Goal: Task Accomplishment & Management: Manage account settings

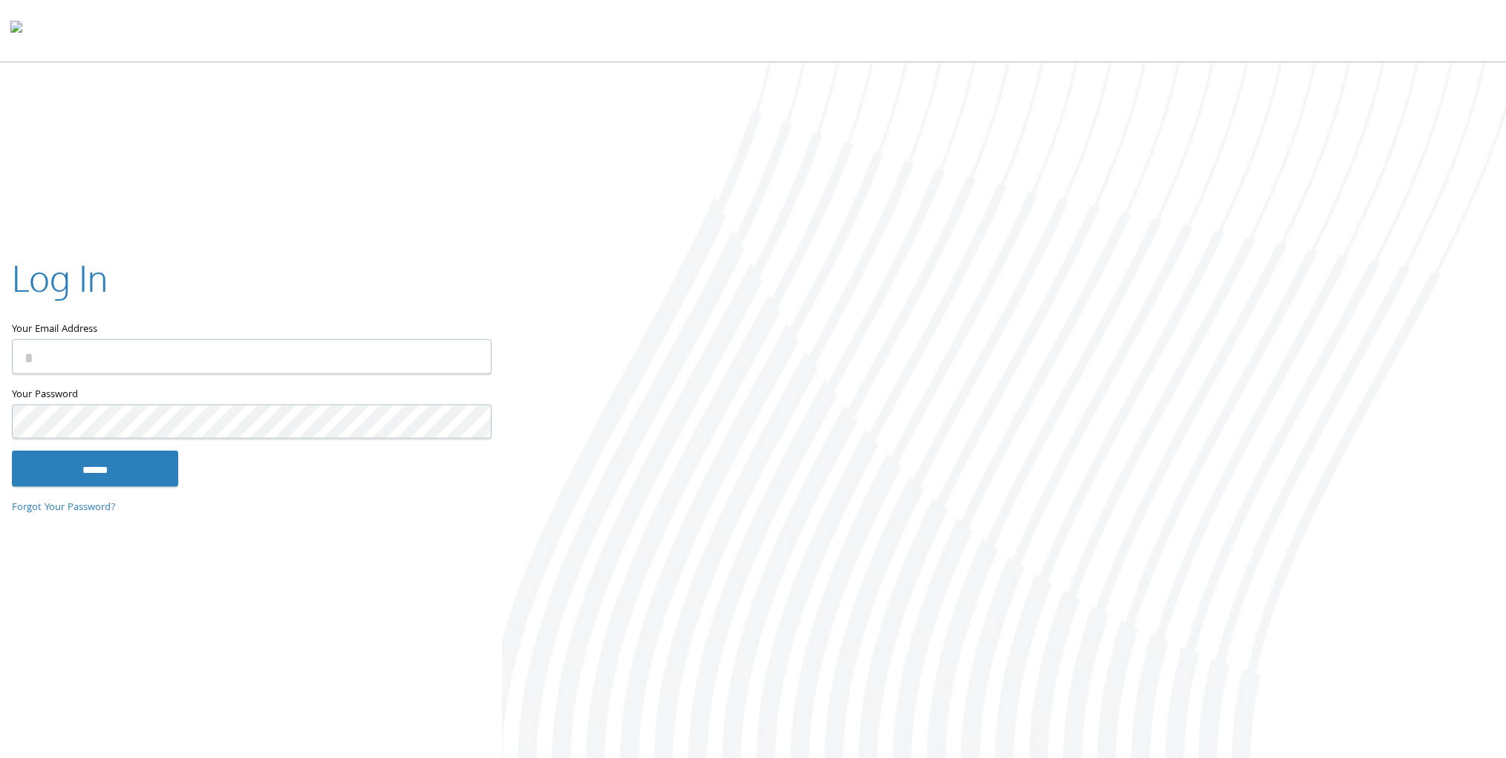
type input "**********"
click at [80, 453] on input "******" at bounding box center [95, 469] width 166 height 36
click at [131, 471] on input "******" at bounding box center [95, 469] width 166 height 36
type input "**********"
